Goal: Information Seeking & Learning: Learn about a topic

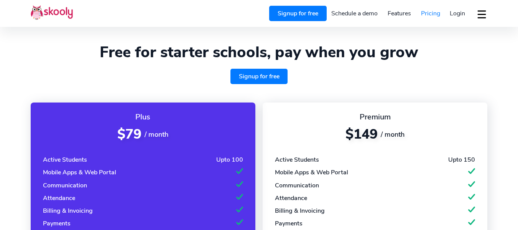
select select "en"
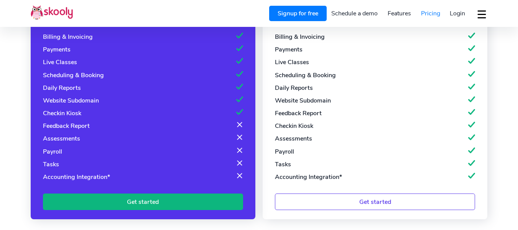
select select "27"
select select "[GEOGRAPHIC_DATA]"
select select "[GEOGRAPHIC_DATA]/[GEOGRAPHIC_DATA]"
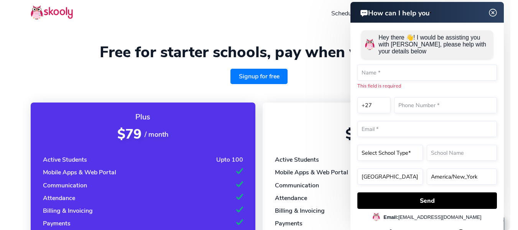
click at [494, 11] on img at bounding box center [493, 13] width 15 height 10
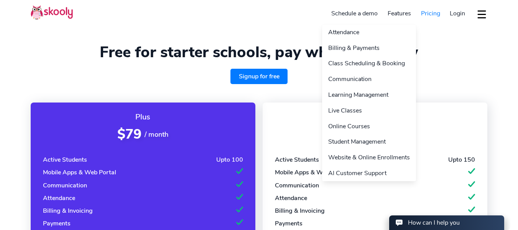
click at [403, 15] on link "Features" at bounding box center [398, 13] width 33 height 12
click at [368, 50] on link "Billing & Payments" at bounding box center [369, 48] width 94 height 16
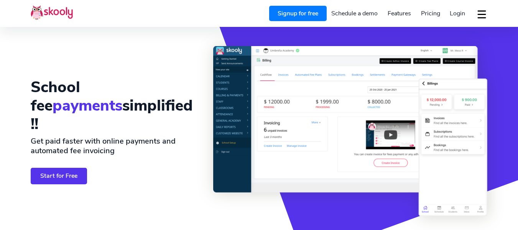
select select "en"
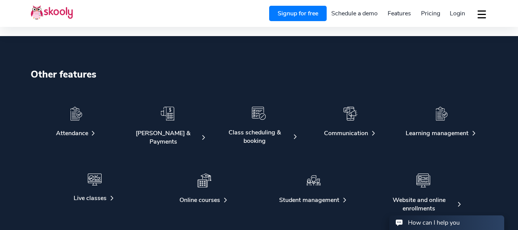
select select "27"
select select "[GEOGRAPHIC_DATA]"
select select "[GEOGRAPHIC_DATA]/[GEOGRAPHIC_DATA]"
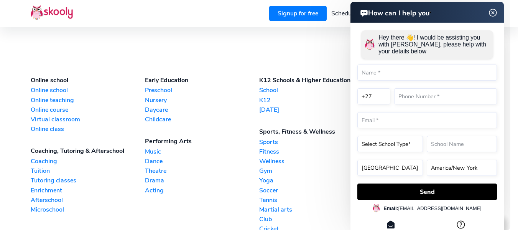
scroll to position [2017, 0]
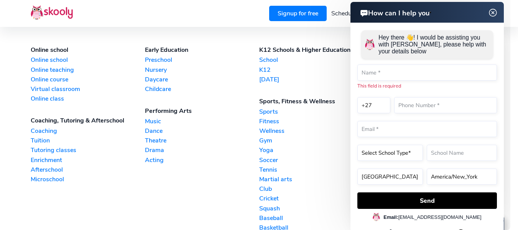
click at [164, 89] on link "Childcare" at bounding box center [202, 89] width 114 height 8
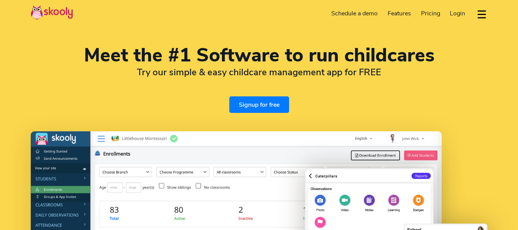
select select "en"
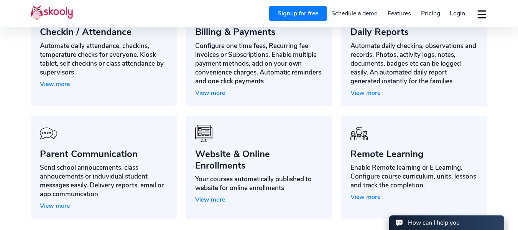
scroll to position [624, 0]
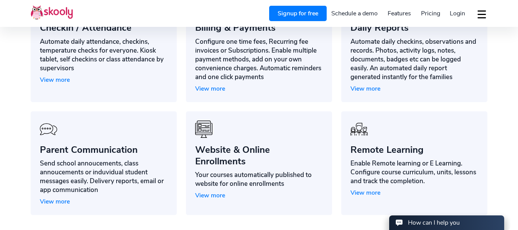
select select "27"
select select "[GEOGRAPHIC_DATA]"
select select "[GEOGRAPHIC_DATA]/[GEOGRAPHIC_DATA]"
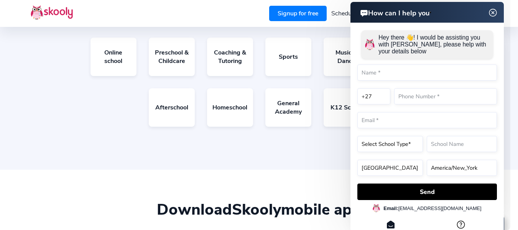
scroll to position [1352, 0]
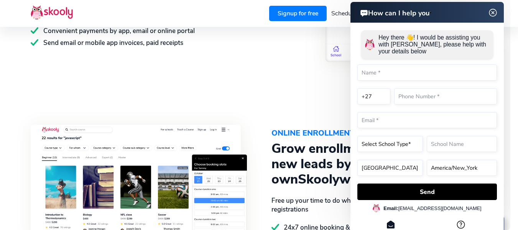
drag, startPoint x: 812, startPoint y: 65, endPoint x: 497, endPoint y: 141, distance: 324.9
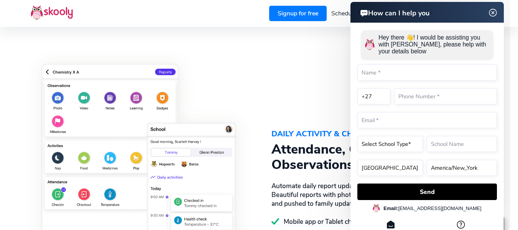
scroll to position [390, 0]
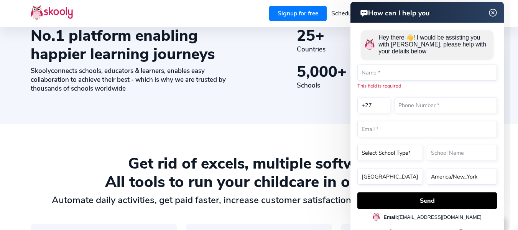
click at [489, 13] on img at bounding box center [493, 13] width 15 height 10
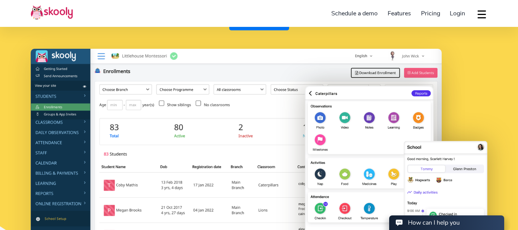
scroll to position [34, 0]
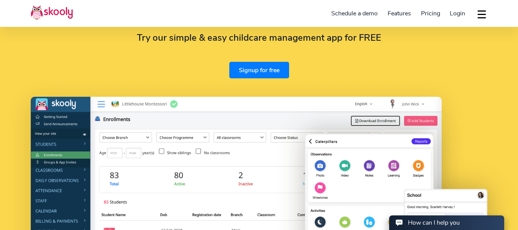
click at [267, 75] on link "Signup for free" at bounding box center [259, 70] width 60 height 16
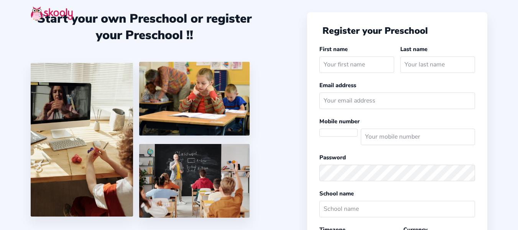
select select
select select "[GEOGRAPHIC_DATA]/[GEOGRAPHIC_DATA]"
select select "ZAR R"
select select "ZA"
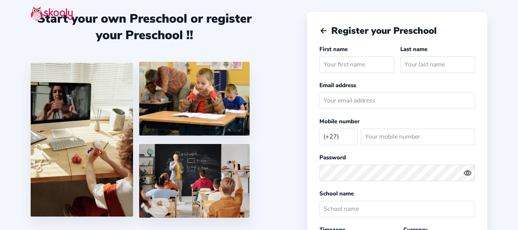
click at [322, 28] on icon "Arrow Back" at bounding box center [323, 30] width 8 height 8
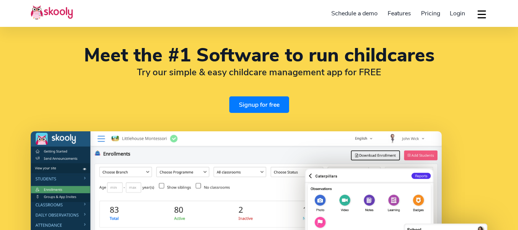
select select "en"
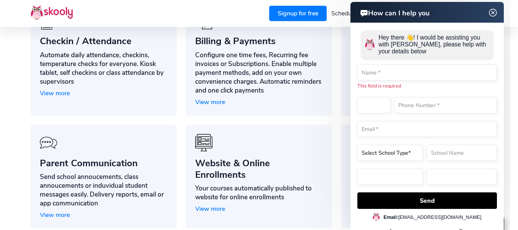
click at [493, 15] on img at bounding box center [493, 13] width 15 height 10
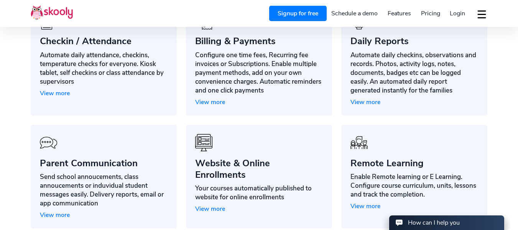
click at [369, 102] on span "View more" at bounding box center [365, 102] width 30 height 8
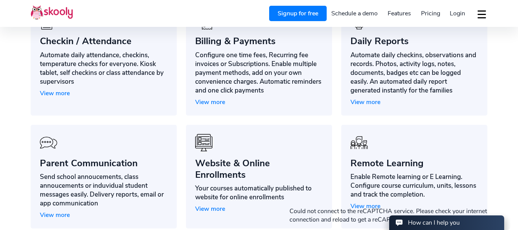
click at [359, 99] on span "View more" at bounding box center [365, 102] width 30 height 8
click at [365, 157] on div "Remote Learning" at bounding box center [414, 162] width 128 height 11
select select "27"
select select "[GEOGRAPHIC_DATA]"
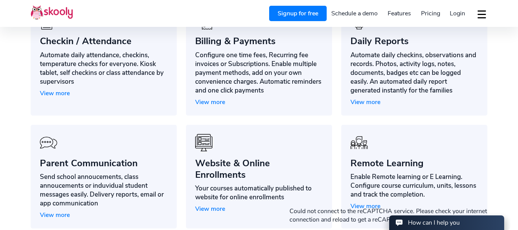
select select "[GEOGRAPHIC_DATA]/[GEOGRAPHIC_DATA]"
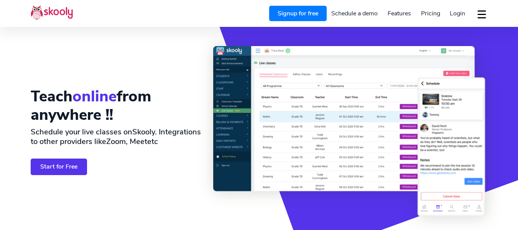
select select "en"
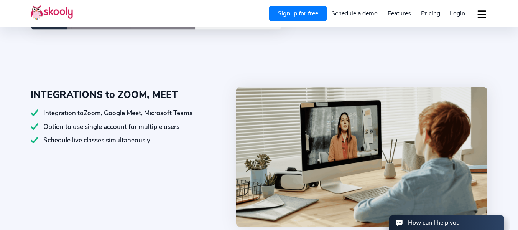
select select "27"
select select "[GEOGRAPHIC_DATA]"
select select "[GEOGRAPHIC_DATA]/[GEOGRAPHIC_DATA]"
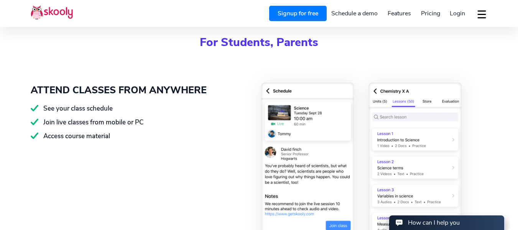
scroll to position [912, 0]
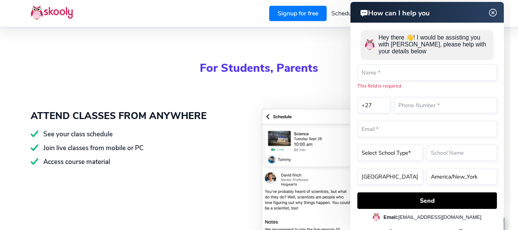
drag, startPoint x: 492, startPoint y: 12, endPoint x: 812, endPoint y: 62, distance: 324.2
click at [492, 12] on img at bounding box center [493, 13] width 15 height 10
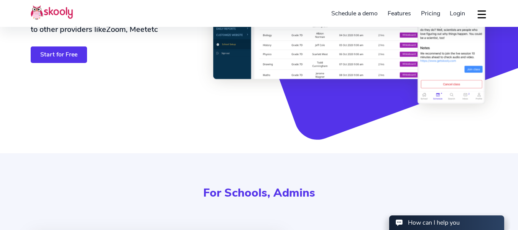
scroll to position [0, 0]
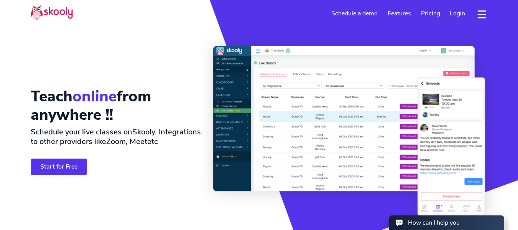
drag, startPoint x: 522, startPoint y: 97, endPoint x: 503, endPoint y: -37, distance: 134.7
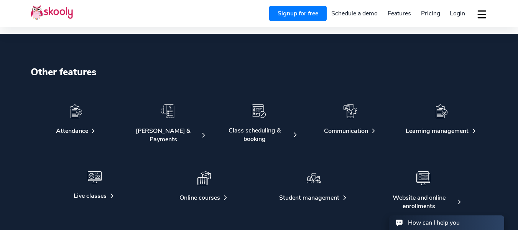
scroll to position [1270, 0]
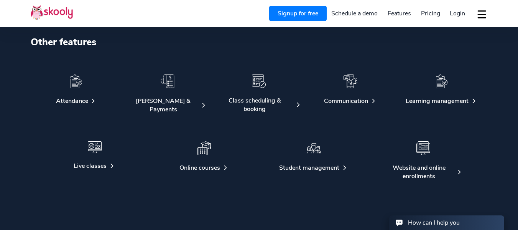
click at [263, 103] on div "Class scheduling & booking" at bounding box center [254, 104] width 70 height 17
